Goal: Task Accomplishment & Management: Use online tool/utility

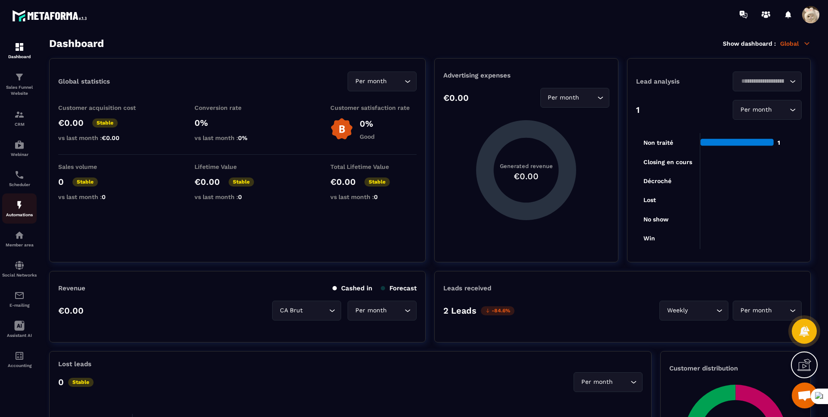
click at [19, 207] on img at bounding box center [19, 205] width 10 height 10
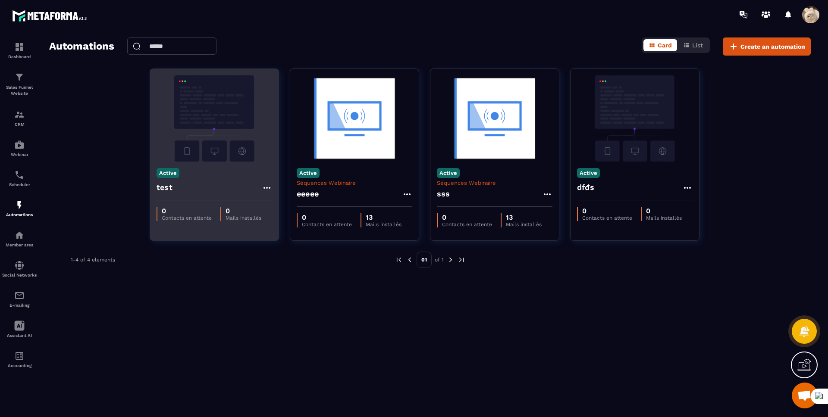
click at [207, 188] on div "test" at bounding box center [215, 190] width 116 height 21
click at [219, 142] on img at bounding box center [215, 118] width 116 height 86
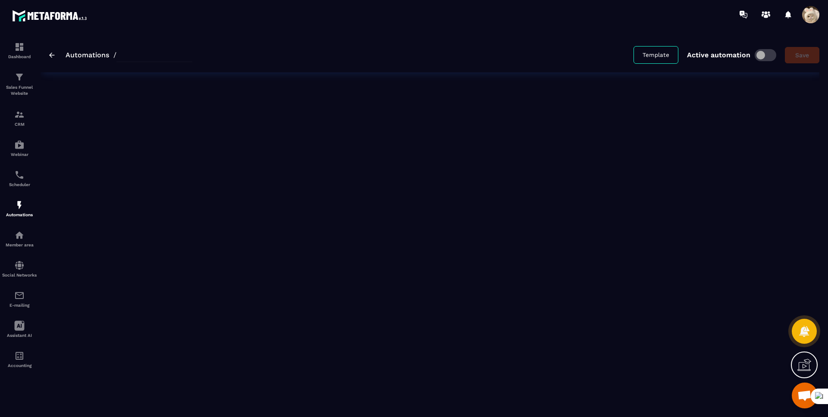
type input "****"
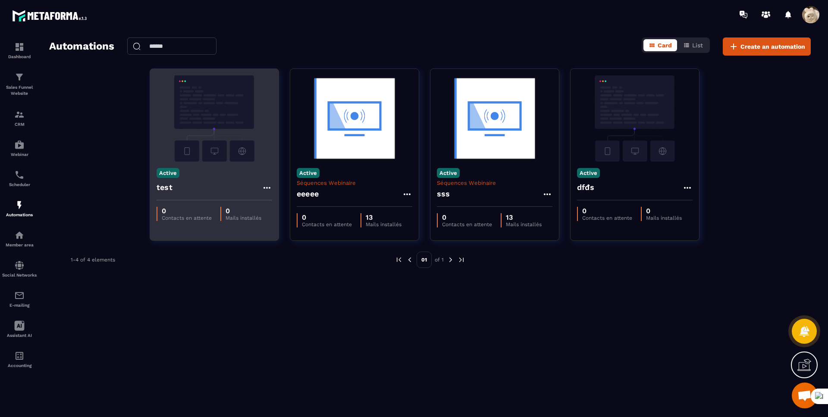
click at [166, 192] on h4 "test" at bounding box center [165, 188] width 16 height 12
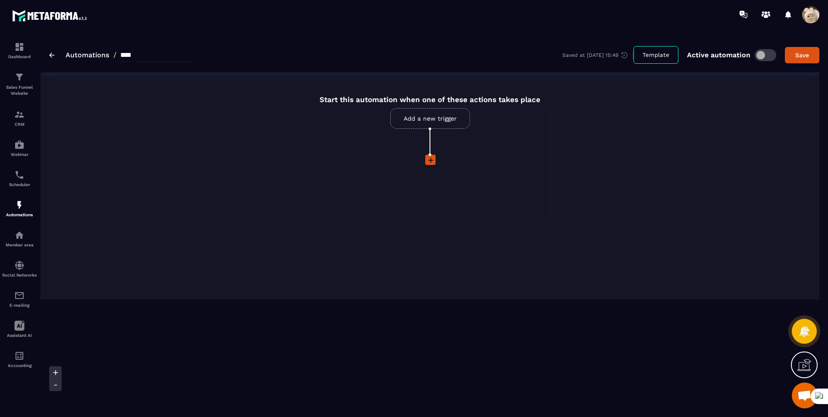
click at [422, 123] on link "Add a new trigger" at bounding box center [430, 118] width 80 height 21
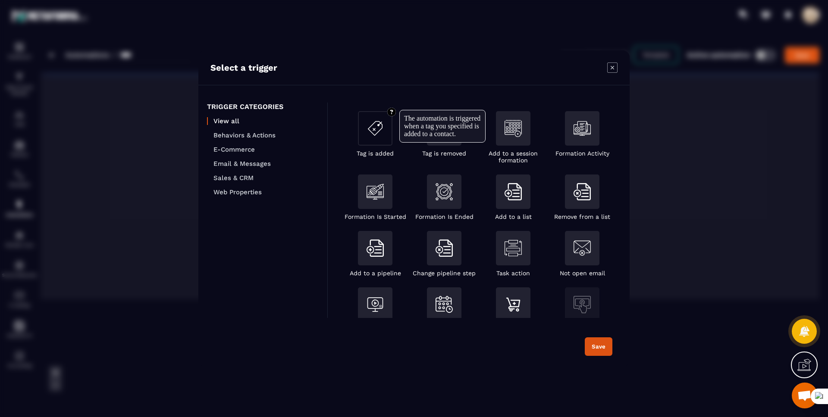
click at [374, 132] on img "Modal window" at bounding box center [375, 128] width 17 height 17
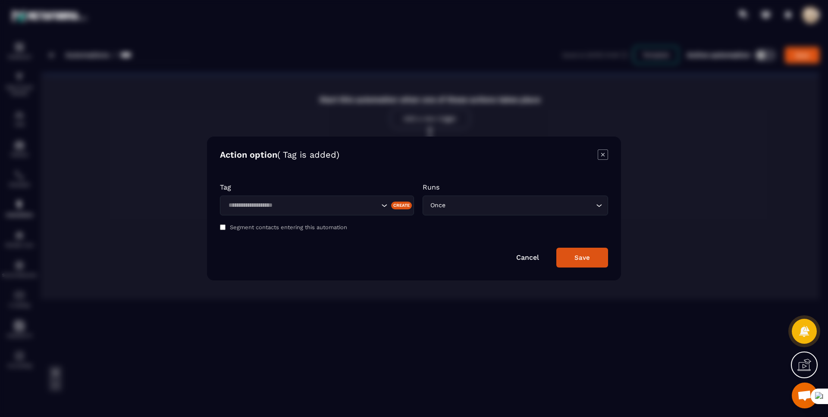
click at [308, 202] on input "Search for option" at bounding box center [303, 205] width 154 height 9
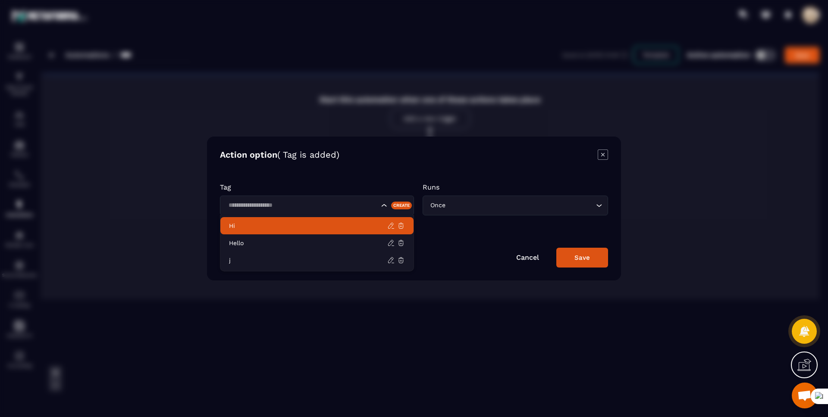
click at [281, 226] on p "Hi" at bounding box center [308, 226] width 158 height 9
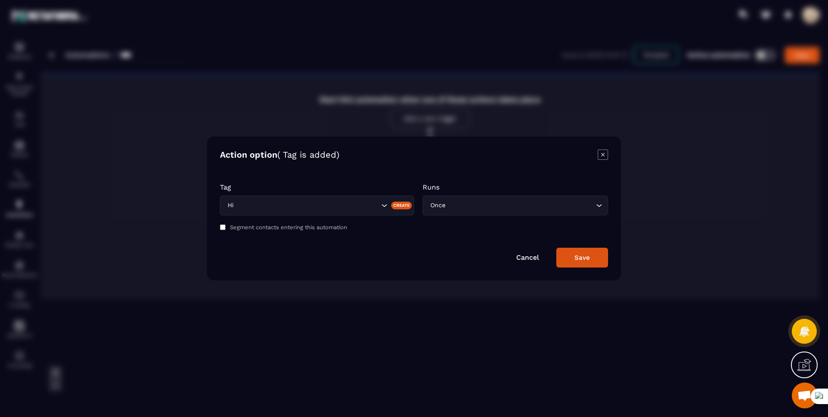
click at [574, 255] on button "Save" at bounding box center [582, 258] width 52 height 20
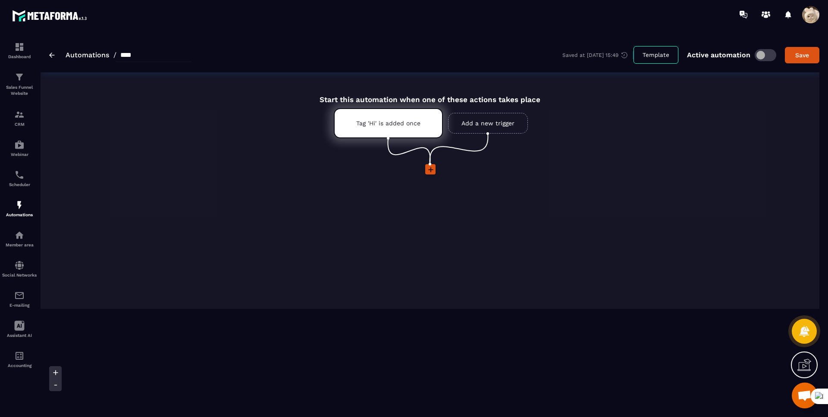
click at [431, 169] on icon at bounding box center [430, 170] width 9 height 9
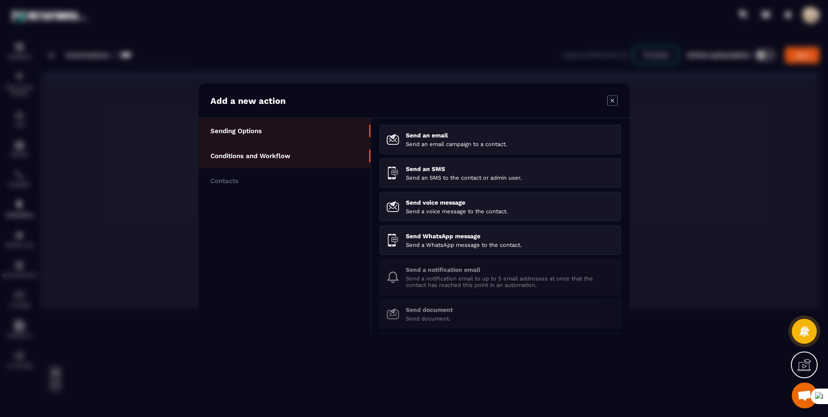
click at [239, 152] on p "Conditions and Workflow" at bounding box center [250, 156] width 80 height 8
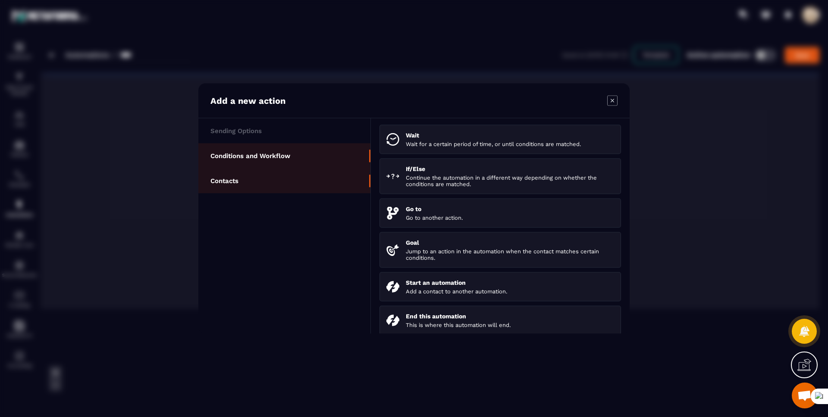
click at [234, 179] on p "Contacts" at bounding box center [224, 181] width 28 height 8
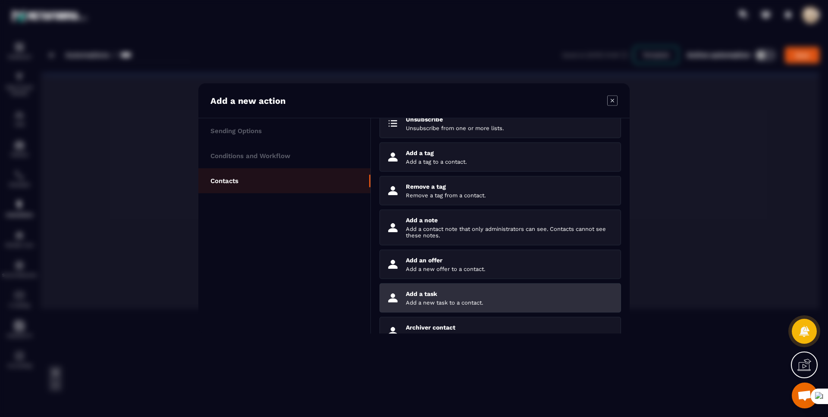
scroll to position [54, 0]
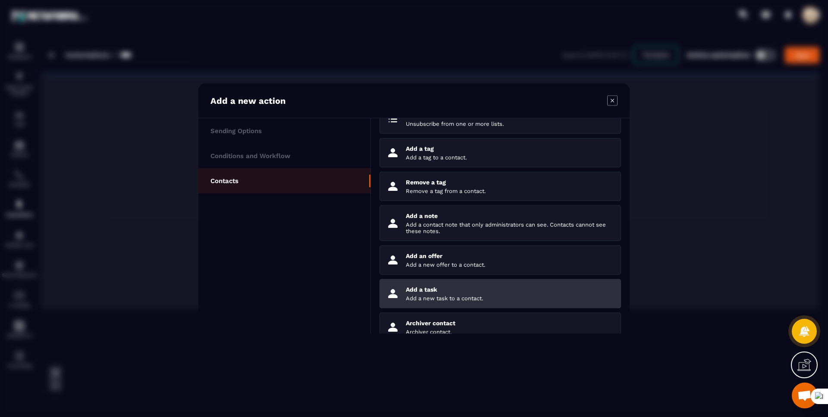
click at [456, 298] on p "Add a new task to a contact." at bounding box center [510, 298] width 208 height 6
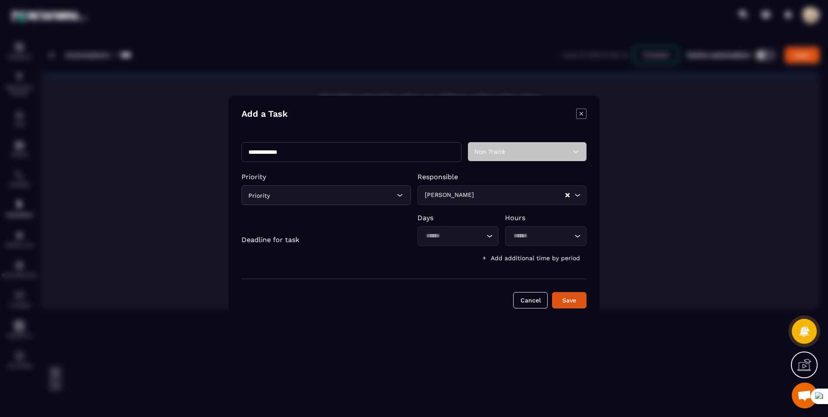
click at [312, 155] on input "**********" at bounding box center [351, 152] width 220 height 20
click at [565, 197] on icon "Clear Selected" at bounding box center [567, 195] width 4 height 4
type input "**********"
click at [472, 242] on div "Loading..." at bounding box center [458, 236] width 82 height 20
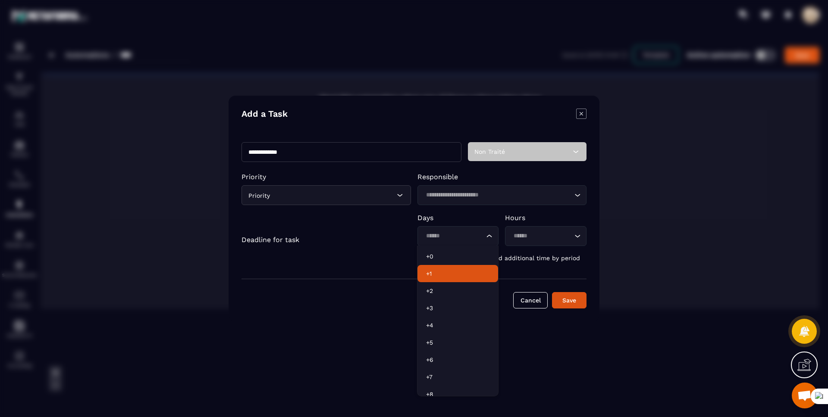
click at [448, 272] on p "+1" at bounding box center [457, 274] width 63 height 9
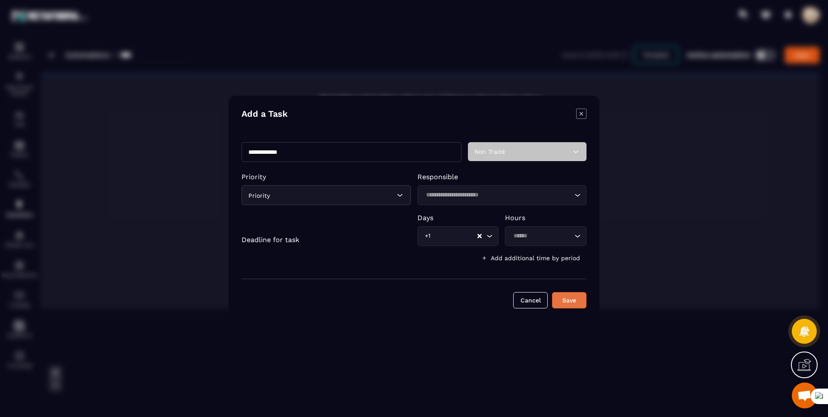
click at [571, 302] on button "Save" at bounding box center [569, 300] width 34 height 16
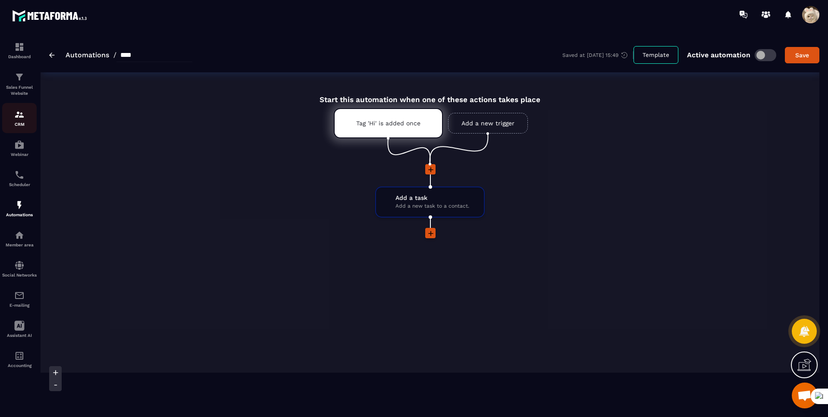
click at [14, 116] on img at bounding box center [19, 115] width 10 height 10
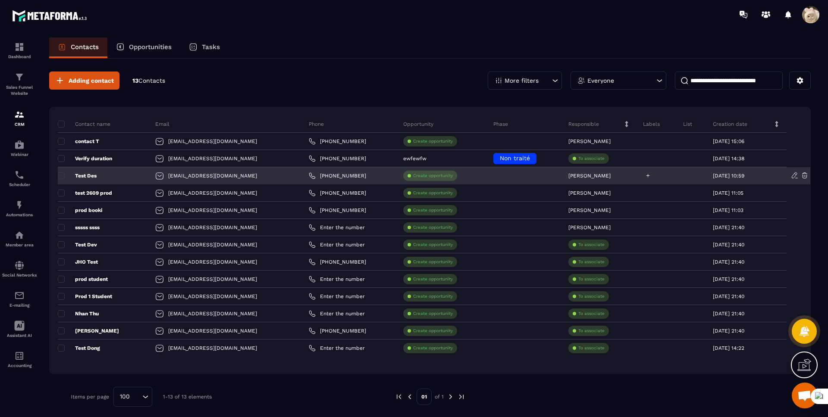
click at [646, 176] on icon at bounding box center [647, 175] width 3 height 3
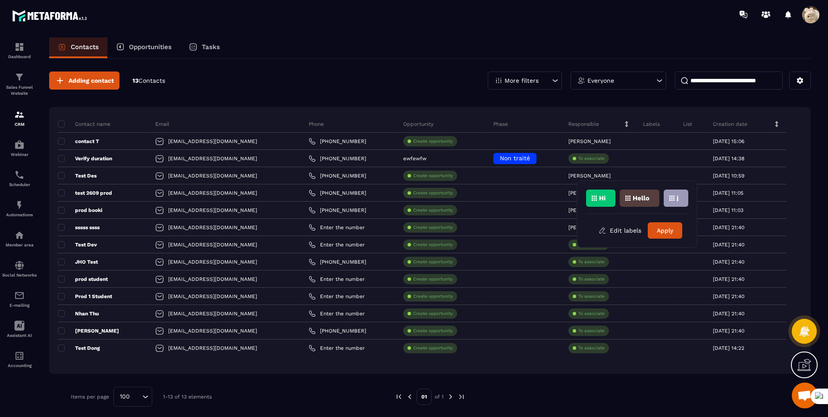
drag, startPoint x: 608, startPoint y: 200, endPoint x: 600, endPoint y: 201, distance: 8.6
click at [608, 200] on div "Hi" at bounding box center [600, 198] width 29 height 17
click at [665, 237] on button "Apply" at bounding box center [665, 231] width 34 height 16
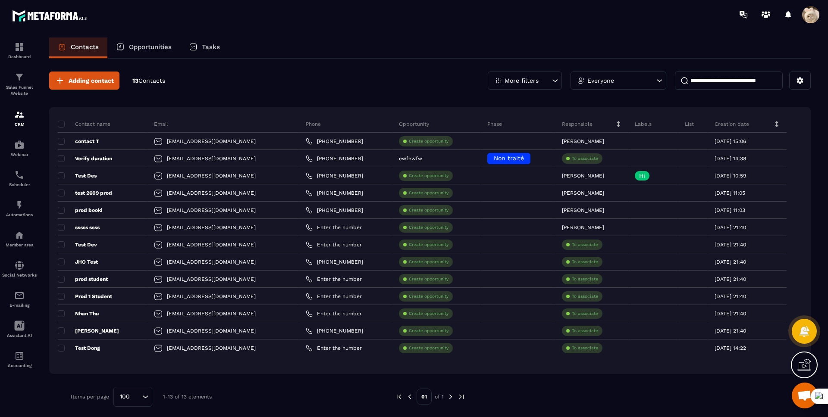
click at [157, 50] on p "Opportunities" at bounding box center [150, 47] width 43 height 8
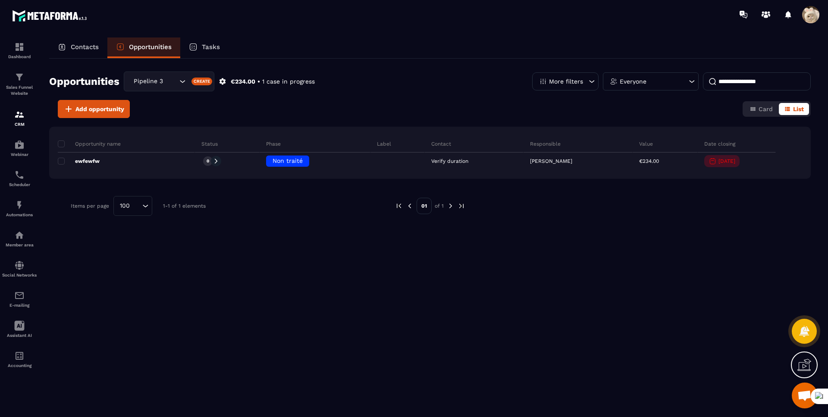
click at [214, 46] on p "Tasks" at bounding box center [211, 47] width 18 height 8
